Goal: Check status: Check status

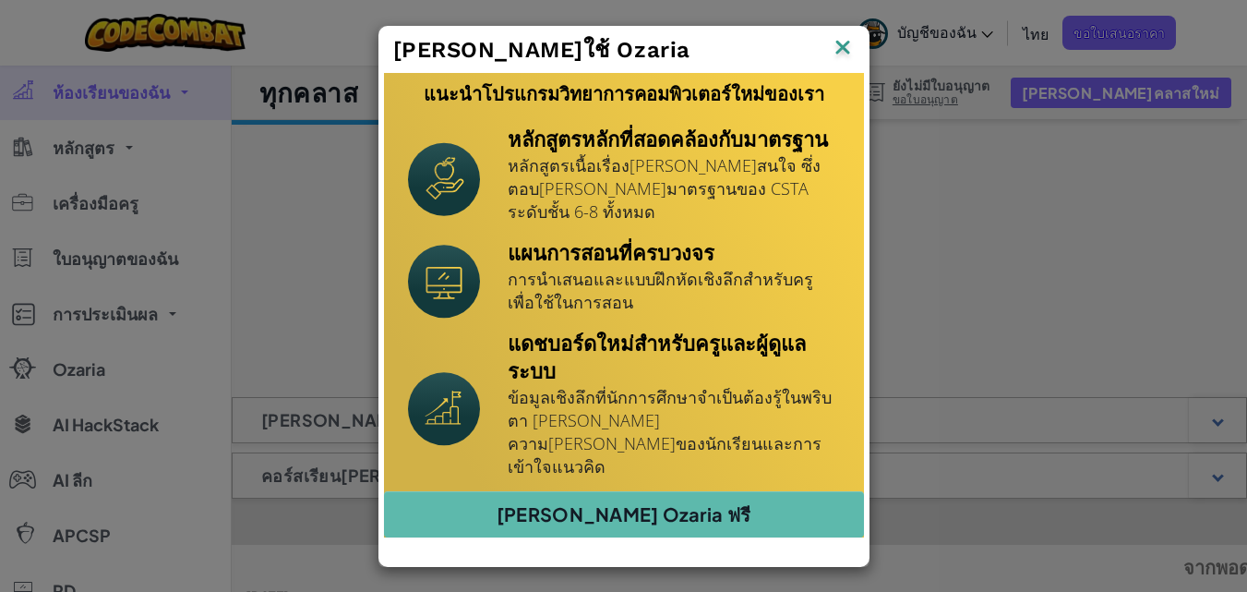
click at [0, 0] on img at bounding box center [0, 0] width 0 height 0
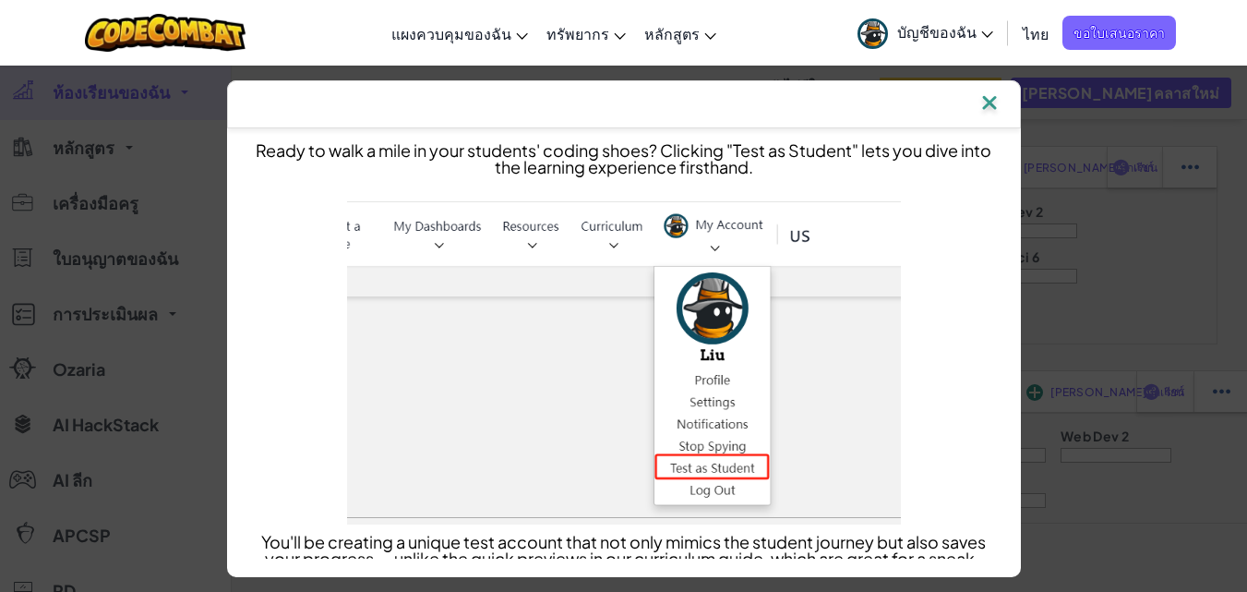
click at [992, 105] on img at bounding box center [990, 104] width 24 height 28
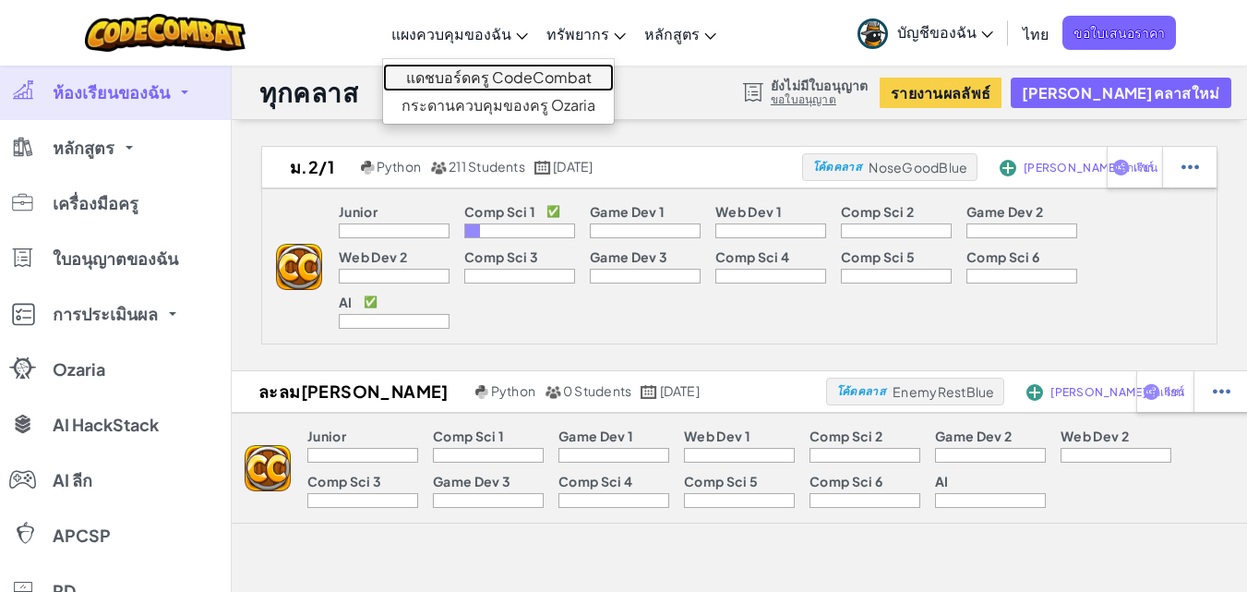
click at [499, 76] on link "แดชบอร์ดครู CodeCombat" at bounding box center [498, 78] width 231 height 28
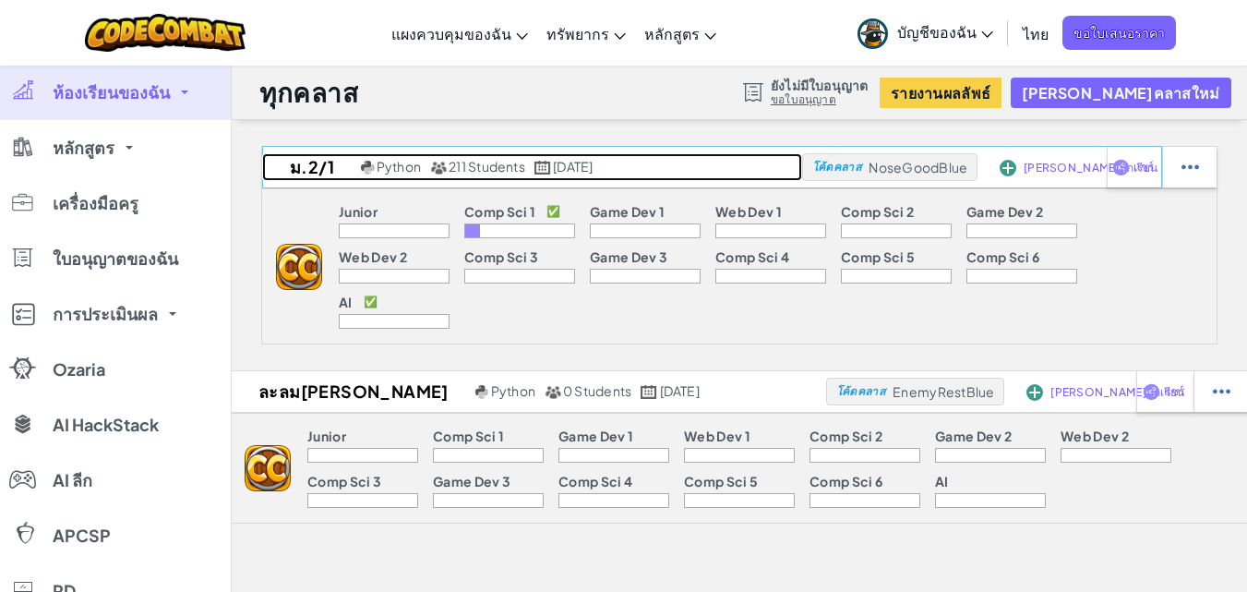
click at [354, 166] on h2 "ม.2/1" at bounding box center [309, 167] width 94 height 28
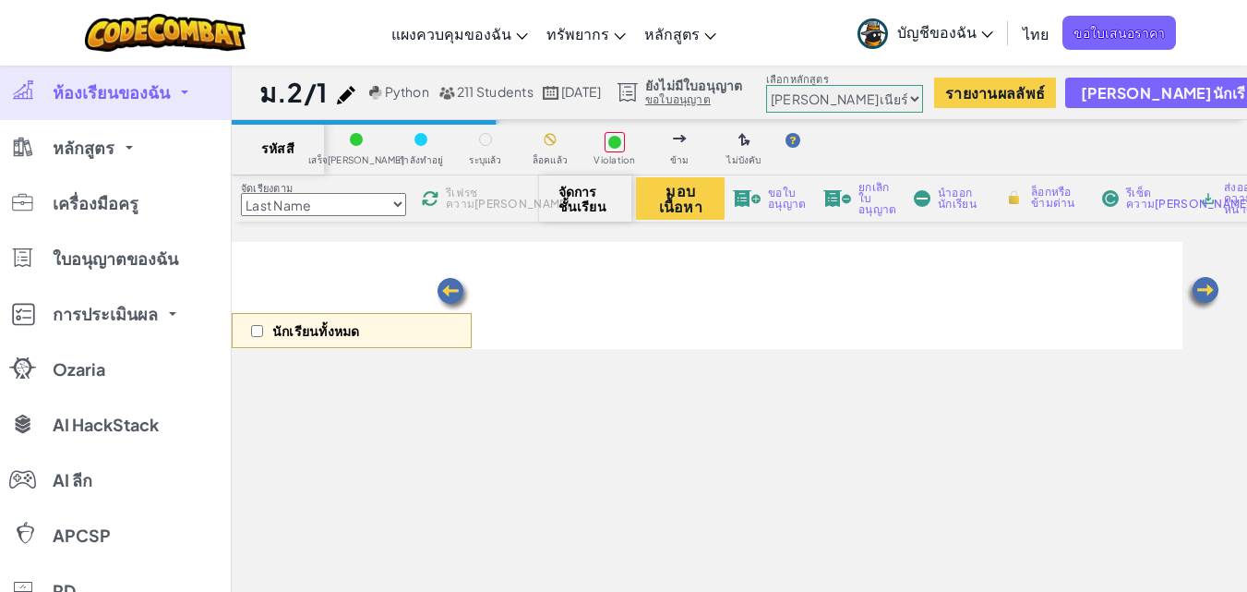
click at [401, 205] on select "Last Name first Name Progress (High to Low) Progress (Low to Hight)" at bounding box center [323, 204] width 165 height 23
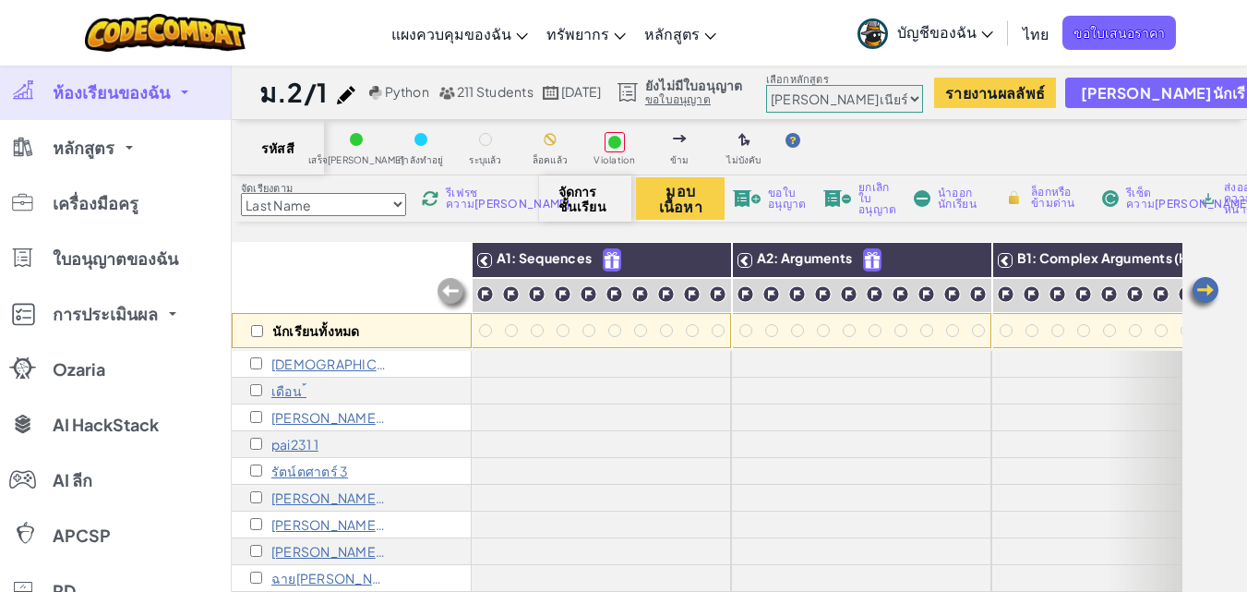
click at [437, 199] on img at bounding box center [430, 198] width 18 height 18
click at [477, 193] on span "รีเฟรชความ[PERSON_NAME]" at bounding box center [508, 198] width 125 height 22
click at [422, 147] on div at bounding box center [421, 139] width 20 height 20
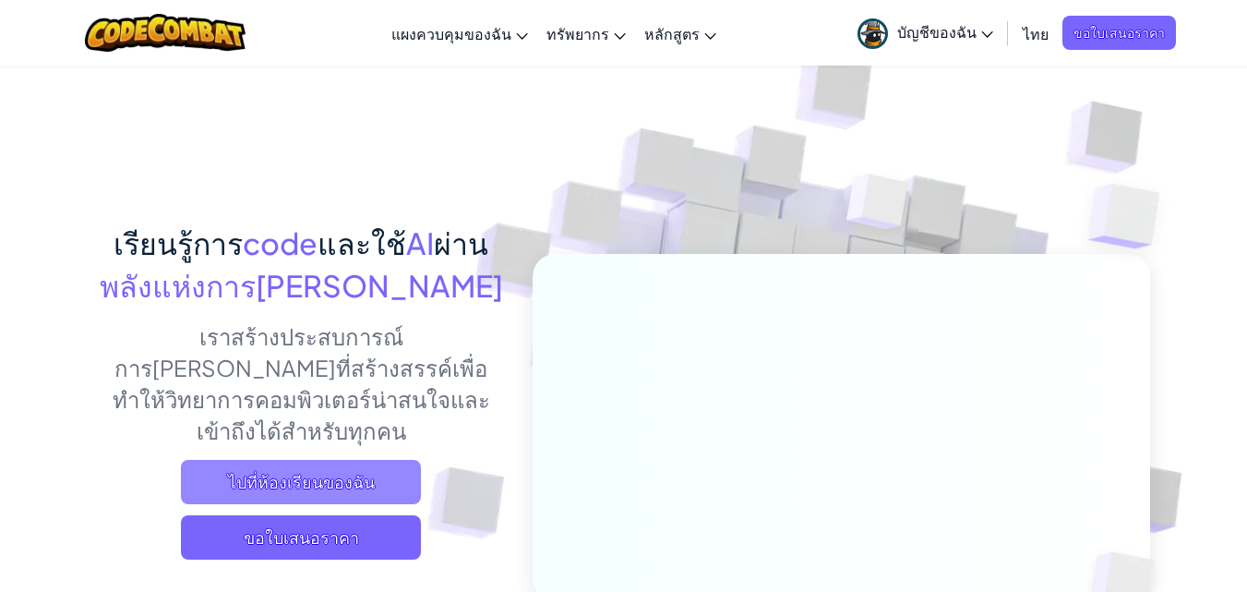
click at [308, 460] on span "ไปที่ห้องเรียนของฉัน" at bounding box center [301, 482] width 240 height 44
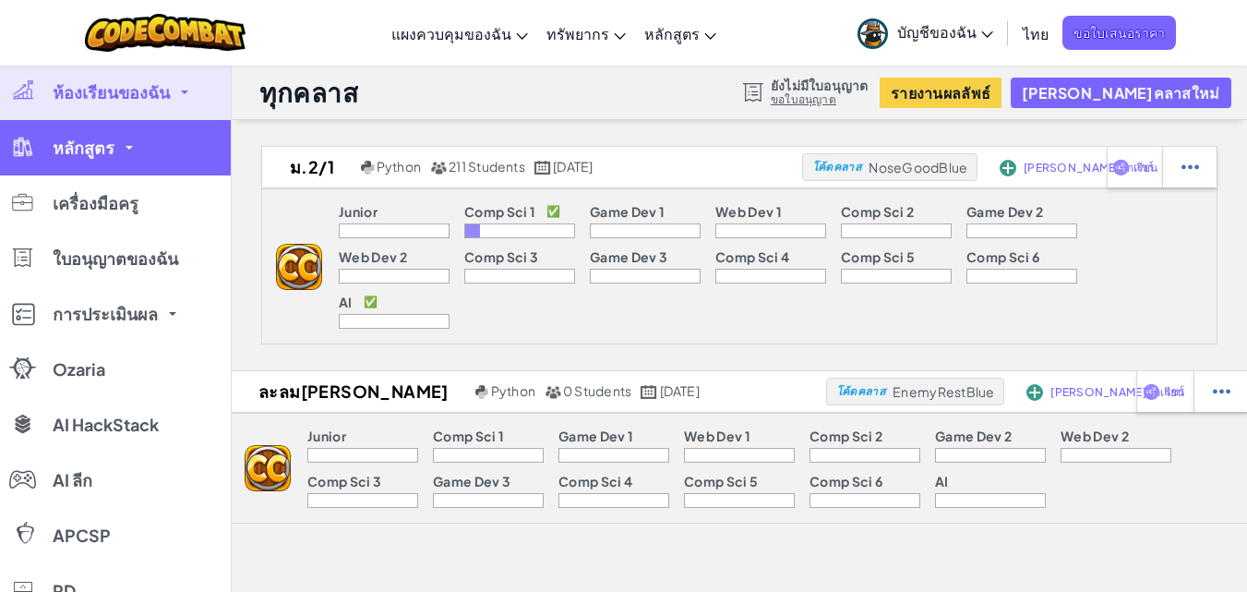
click at [119, 146] on link "หลักสูตร" at bounding box center [115, 147] width 231 height 55
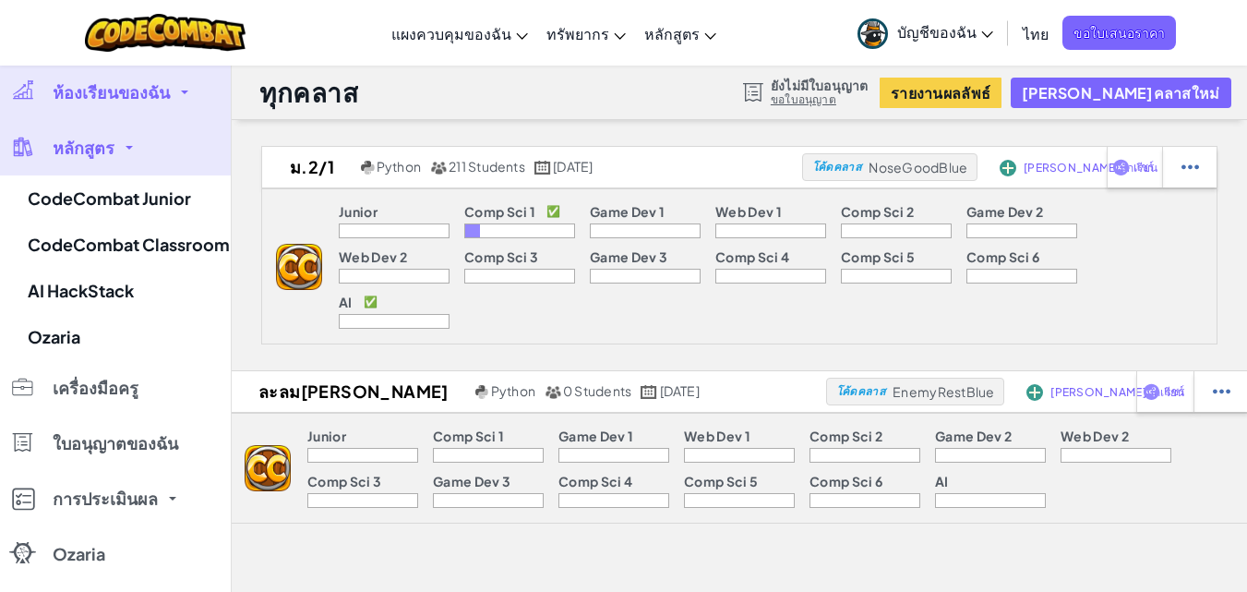
click at [1161, 264] on div "Junior Comp Sci 1 ✅ Game Dev 1 Web Dev 1 Comp Sci 2 Game Dev 2 Web Dev 2 Comp S…" at bounding box center [769, 266] width 895 height 154
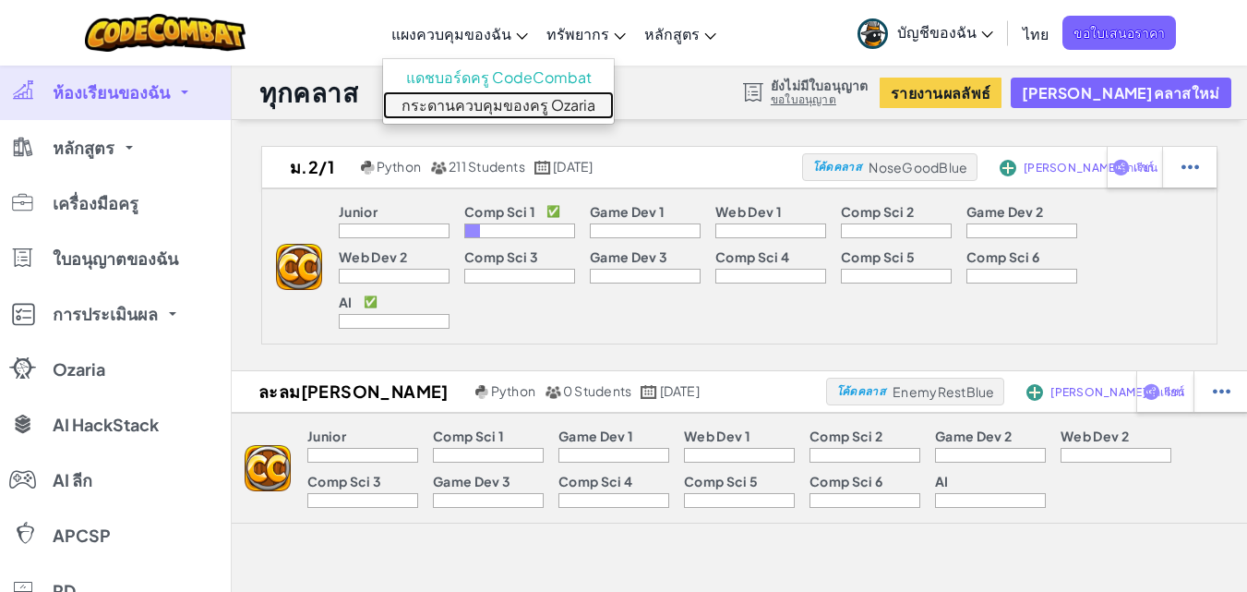
click at [525, 102] on link "กระดานควบคุมของครู Ozaria" at bounding box center [498, 105] width 231 height 28
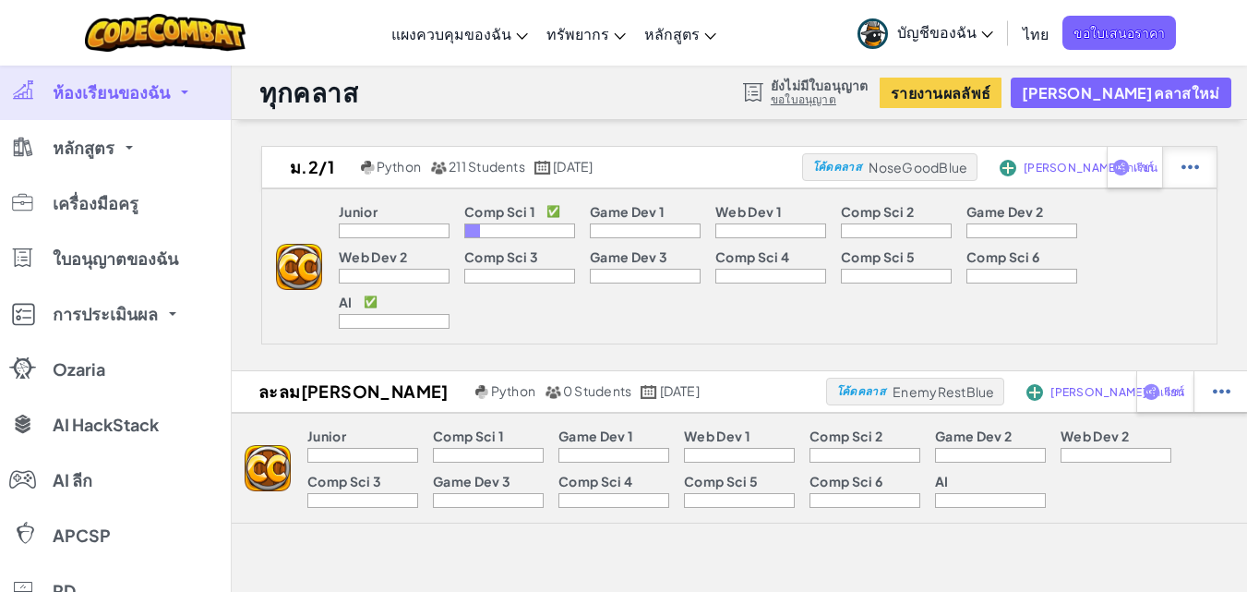
click at [1193, 168] on img at bounding box center [1191, 167] width 18 height 17
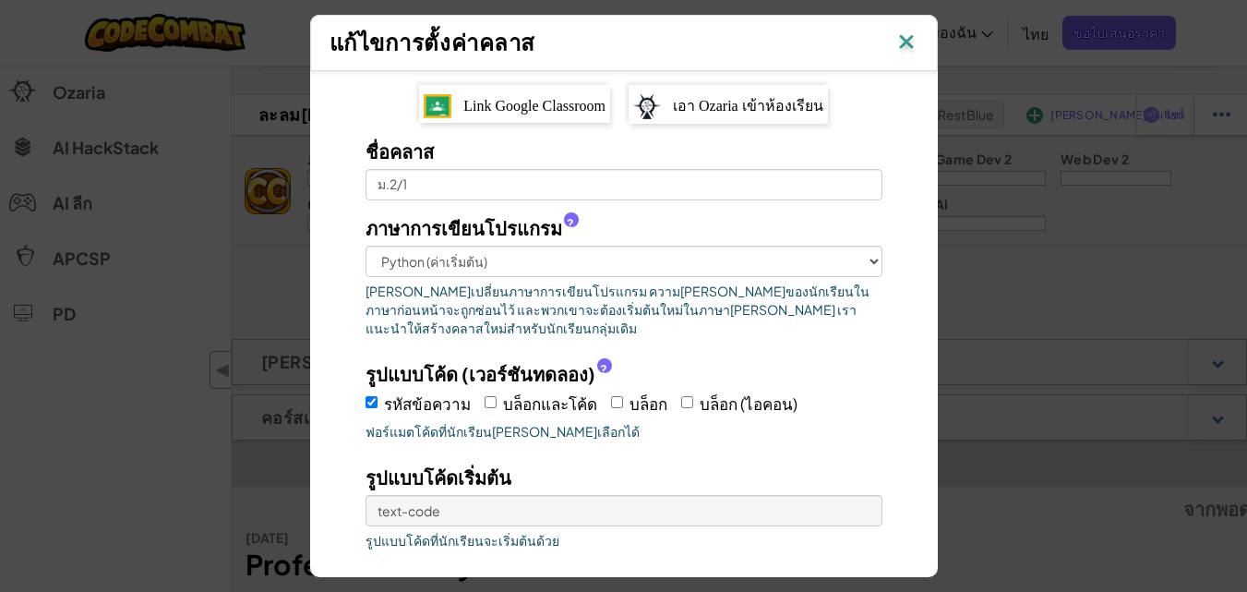
click at [910, 30] on img at bounding box center [907, 44] width 24 height 28
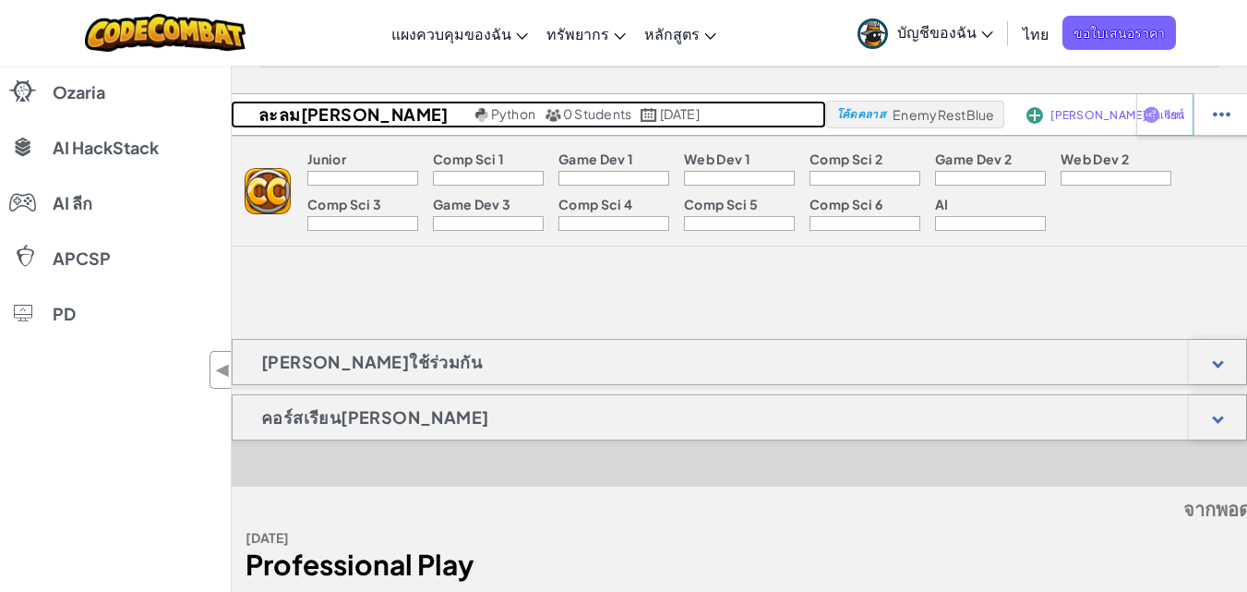
click at [294, 108] on h2 "ละลม[PERSON_NAME]" at bounding box center [351, 115] width 240 height 28
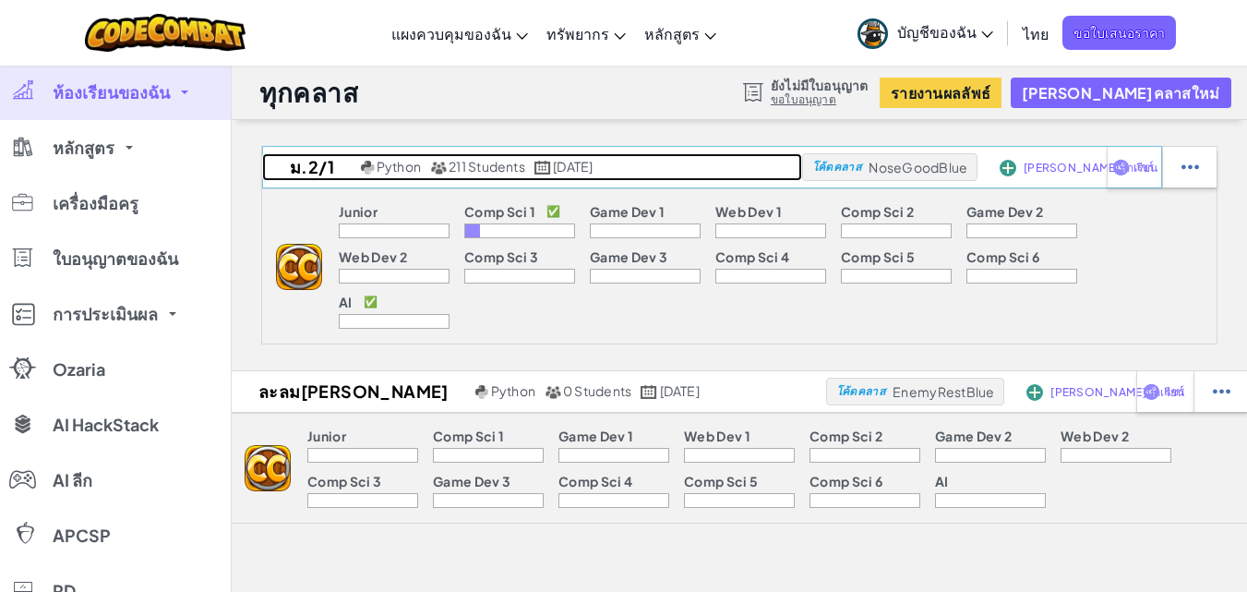
click at [328, 170] on h2 "ม.2/1" at bounding box center [309, 167] width 94 height 28
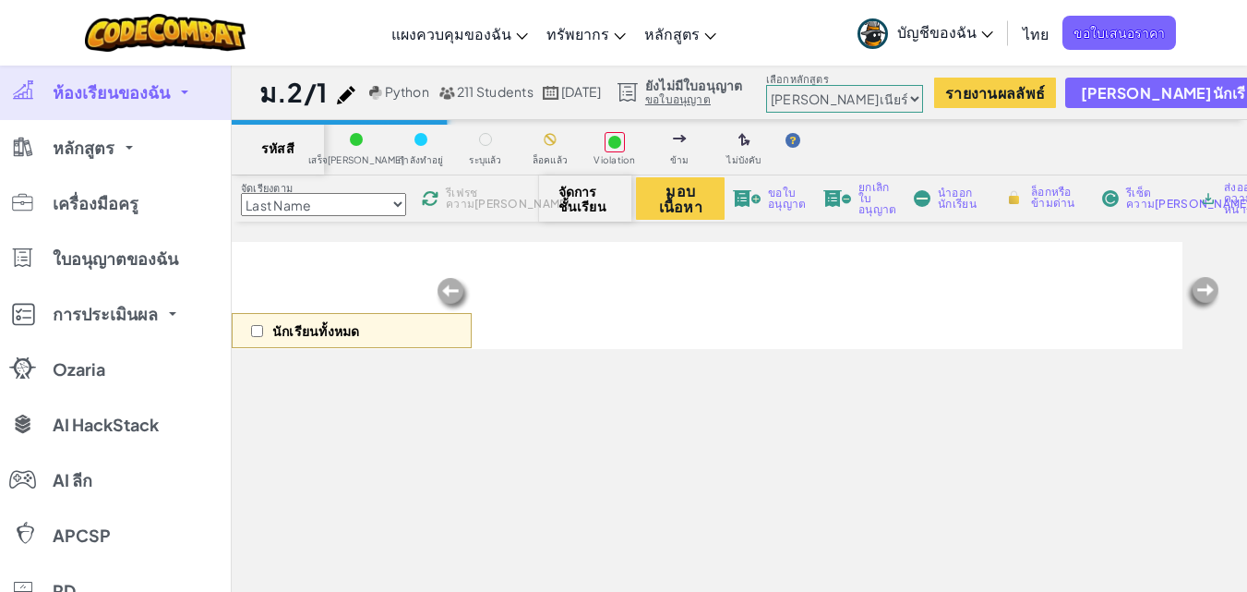
click at [923, 95] on select "[PERSON_NAME]เนียร์ วิทยาการคอมพิวเตอร์ เบื้องต้น การพัฒนาเกม 1 การพัฒนาเว็บไซต…" at bounding box center [844, 99] width 157 height 28
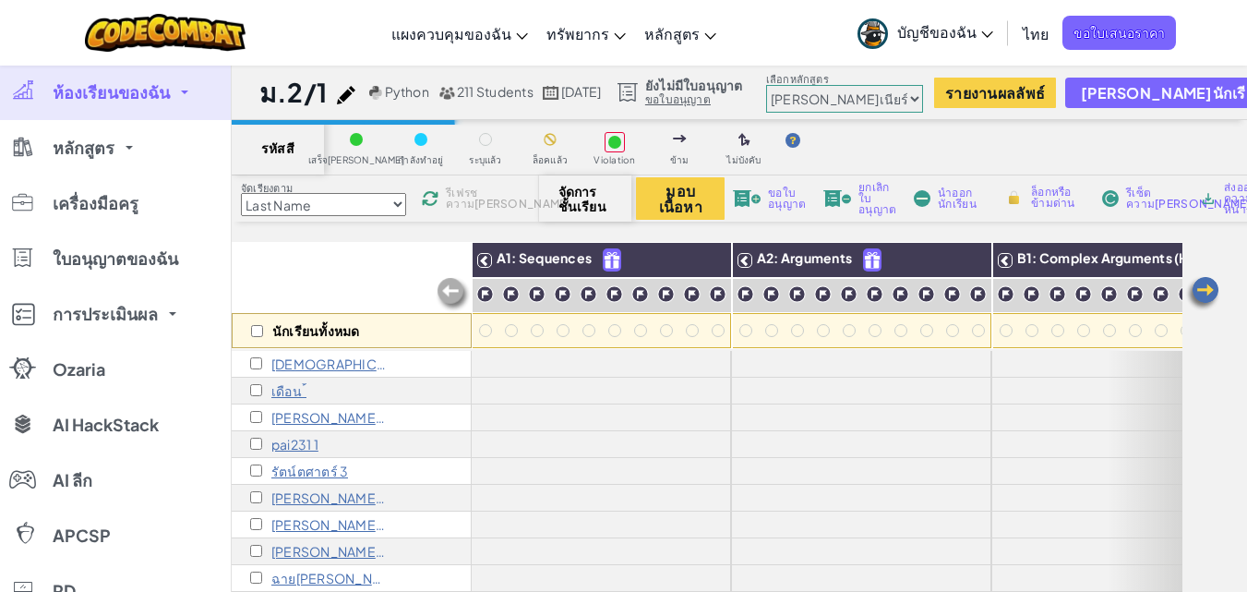
click at [451, 290] on img at bounding box center [453, 294] width 37 height 37
click at [1205, 290] on img at bounding box center [1203, 293] width 37 height 37
click at [923, 94] on select "[PERSON_NAME]เนียร์ วิทยาการคอมพิวเตอร์ เบื้องต้น การพัฒนาเกม 1 การพัฒนาเว็บไซต…" at bounding box center [844, 99] width 157 height 28
click at [451, 286] on img at bounding box center [453, 294] width 37 height 37
